Goal: Navigation & Orientation: Understand site structure

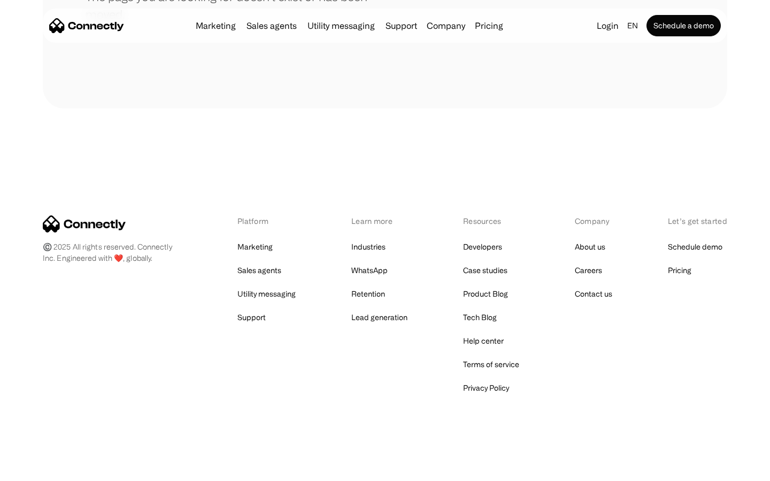
scroll to position [195, 0]
